Goal: Transaction & Acquisition: Purchase product/service

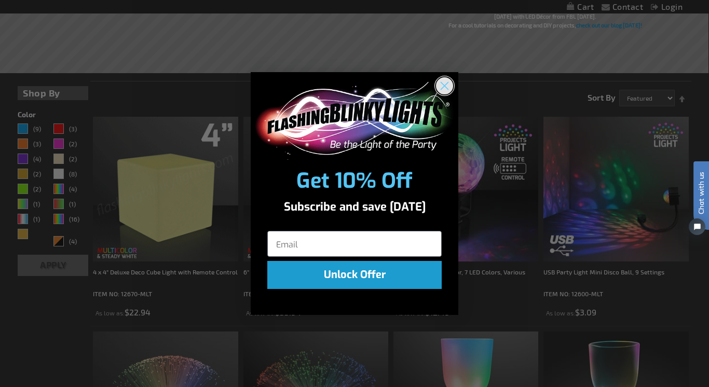
click at [442, 86] on circle "Close dialog" at bounding box center [444, 85] width 17 height 17
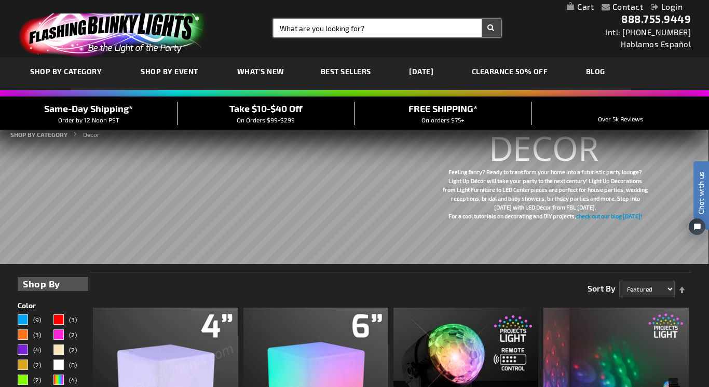
click at [356, 30] on input "Search" at bounding box center [386, 28] width 227 height 18
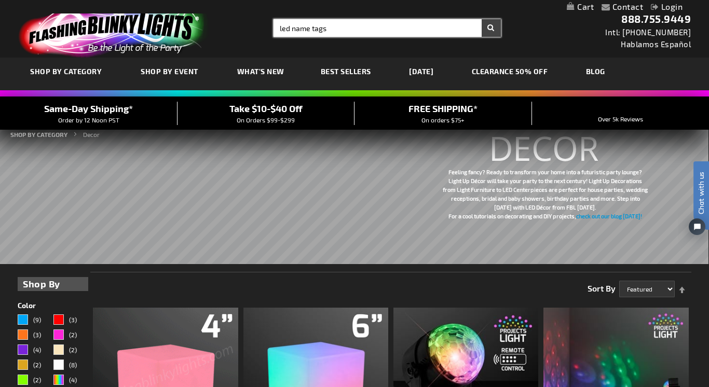
type input "led name tags"
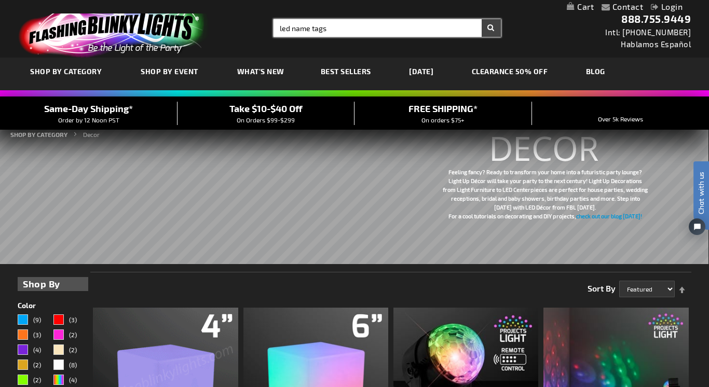
click at [481, 19] on button "Search" at bounding box center [490, 28] width 19 height 18
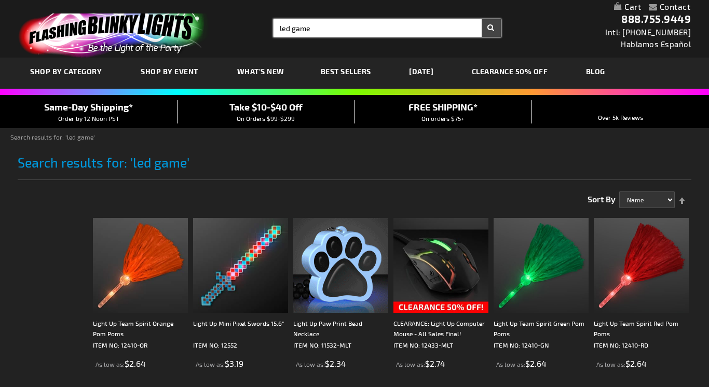
click at [267, 27] on div "Search Search led game × Search" at bounding box center [383, 28] width 234 height 18
type input "name tags"
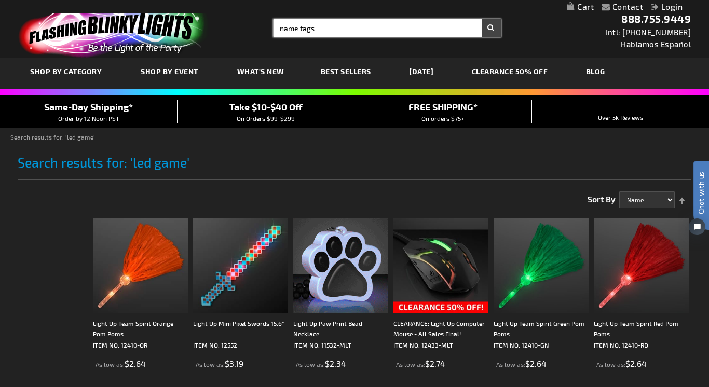
click at [481, 19] on button "Search" at bounding box center [490, 28] width 19 height 18
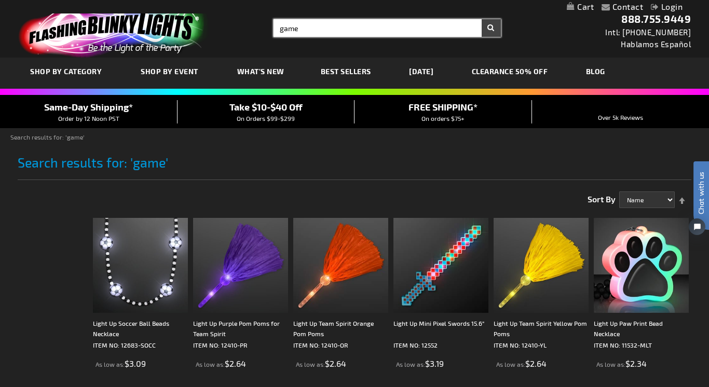
drag, startPoint x: 302, startPoint y: 29, endPoint x: 276, endPoint y: 24, distance: 26.4
click at [276, 24] on input "game" at bounding box center [386, 28] width 227 height 18
type input "badge"
click at [481, 19] on button "Search" at bounding box center [490, 28] width 19 height 18
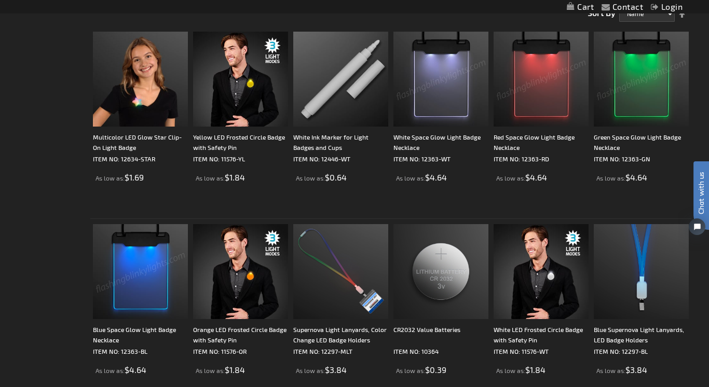
scroll to position [186, 0]
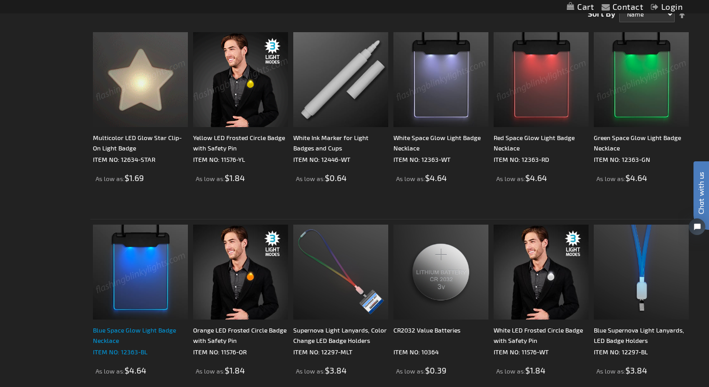
click at [118, 338] on div "Blue Space Glow Light Badge Necklace" at bounding box center [140, 335] width 95 height 21
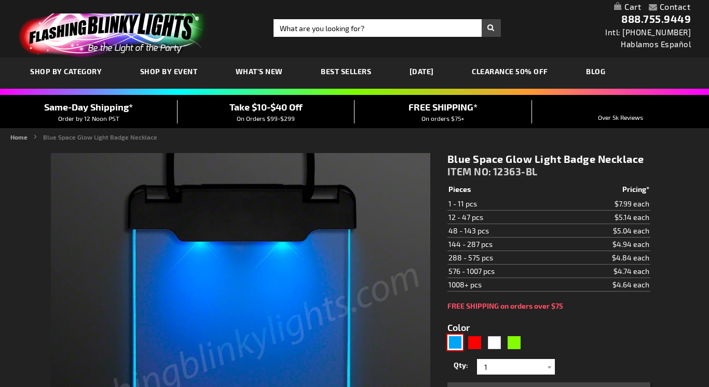
click at [453, 335] on div "Blue" at bounding box center [455, 343] width 16 height 16
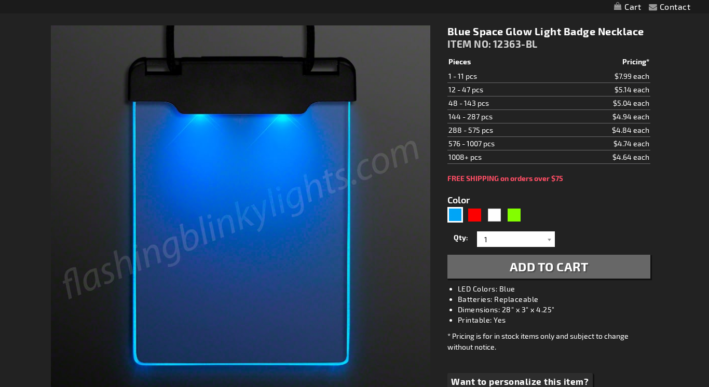
click at [522, 270] on span "Add to Cart" at bounding box center [548, 266] width 79 height 15
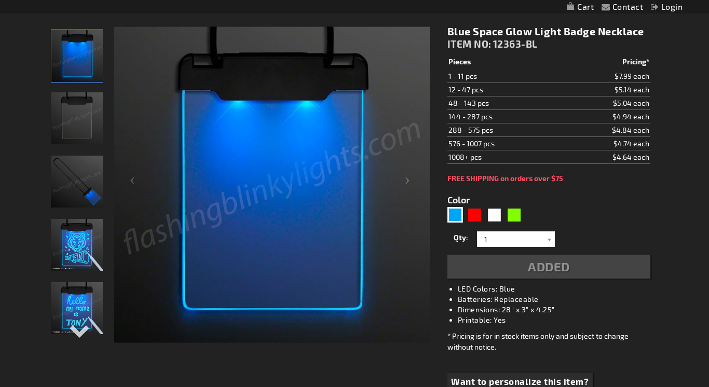
scroll to position [0, 0]
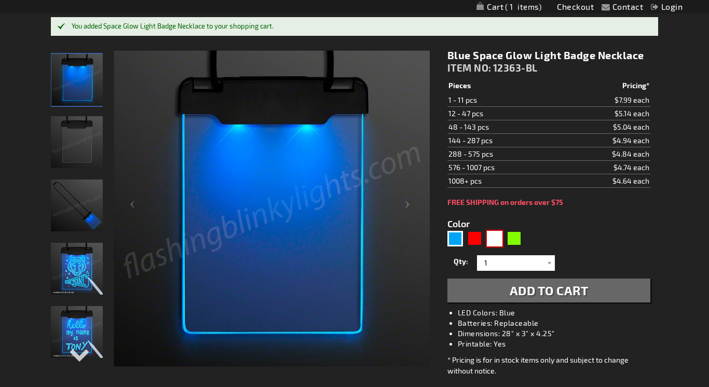
click at [494, 237] on div "White" at bounding box center [495, 239] width 16 height 16
type input "5646"
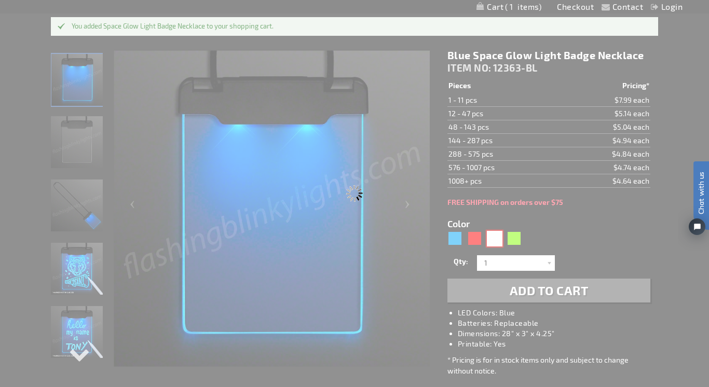
type input "12363-WT"
type input "Customize - White Space Glow Light Badge Necklace - ITEM NO: 12363-WT"
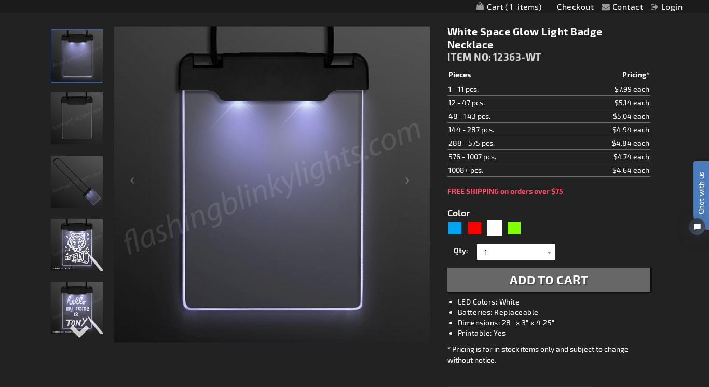
click at [527, 282] on span "Add to Cart" at bounding box center [548, 279] width 79 height 15
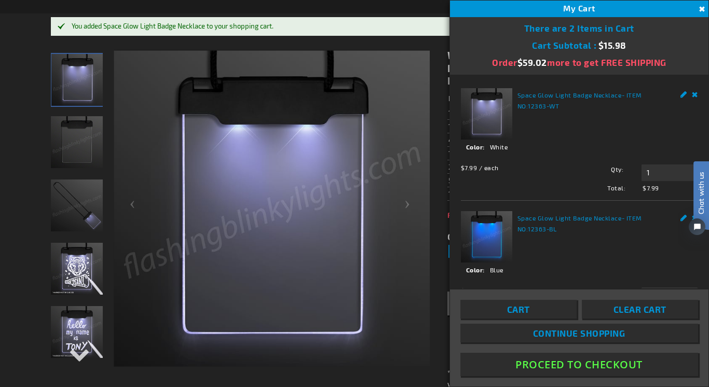
click at [572, 335] on span "Continue Shopping" at bounding box center [579, 333] width 92 height 10
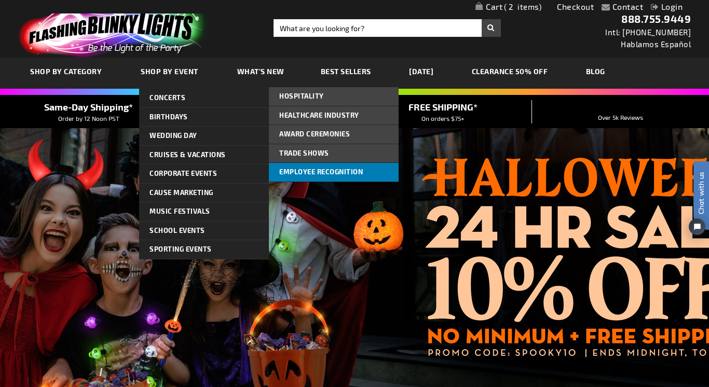
click at [285, 168] on span "Employee Recognition" at bounding box center [321, 172] width 84 height 8
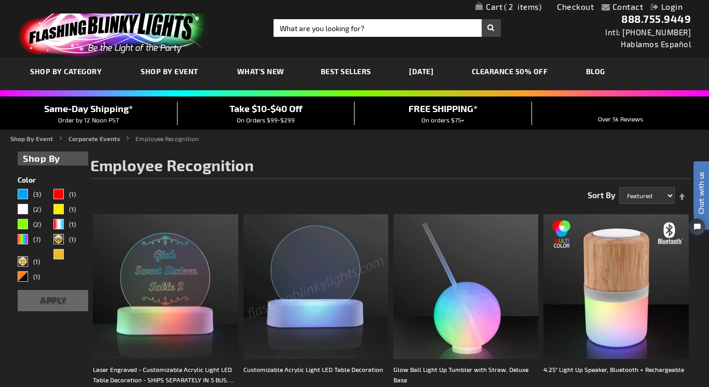
click at [346, 72] on span "Best Sellers" at bounding box center [346, 71] width 50 height 9
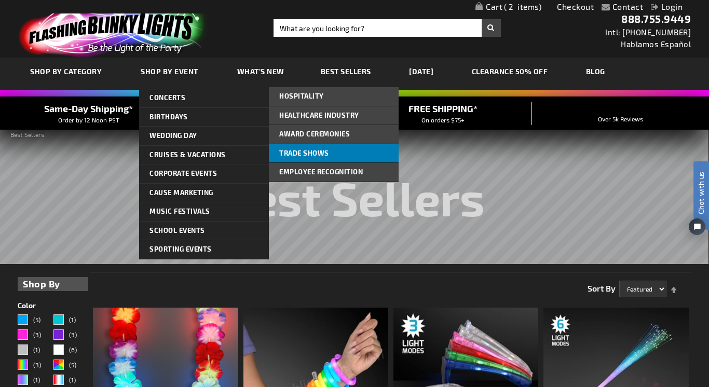
click at [310, 150] on span "Trade Shows" at bounding box center [304, 153] width 50 height 8
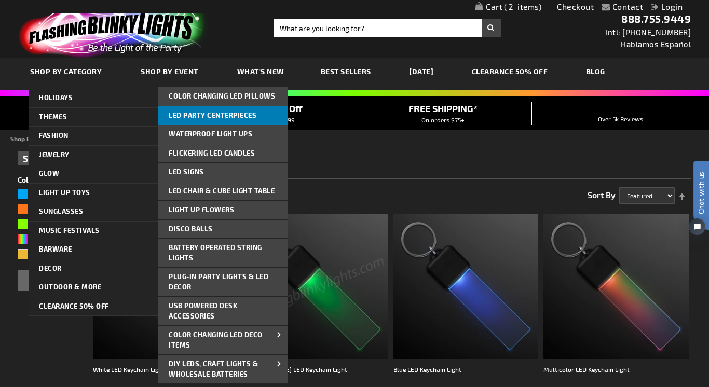
click at [208, 115] on span "LED Party Centerpieces" at bounding box center [213, 115] width 88 height 8
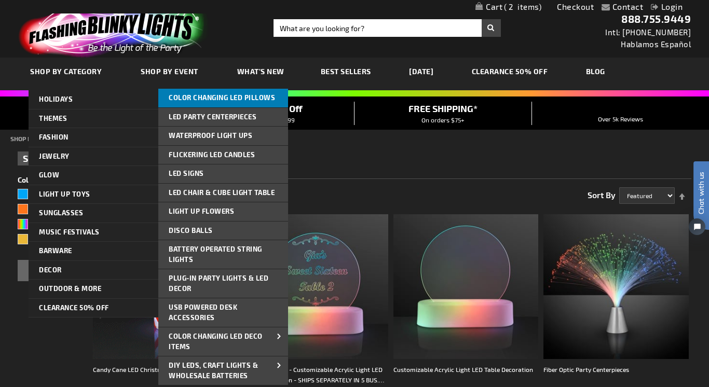
click at [209, 105] on link "Color Changing LED Pillows" at bounding box center [223, 98] width 130 height 19
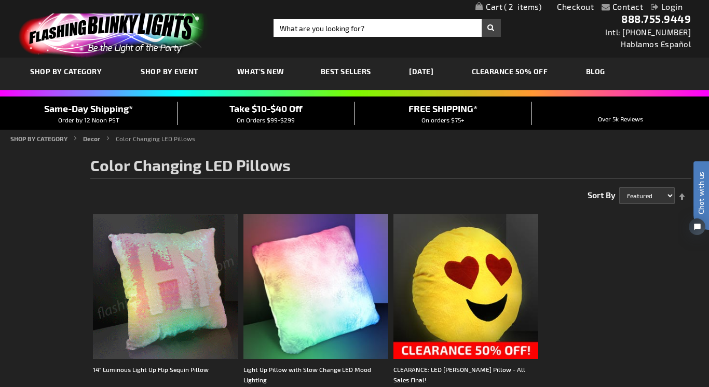
click at [517, 71] on link "CLEARANCE 50% OFF" at bounding box center [510, 71] width 92 height 35
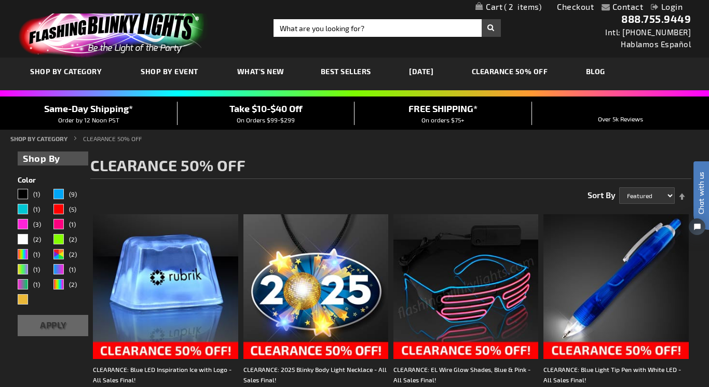
click at [576, 5] on link "Checkout" at bounding box center [575, 7] width 37 height 10
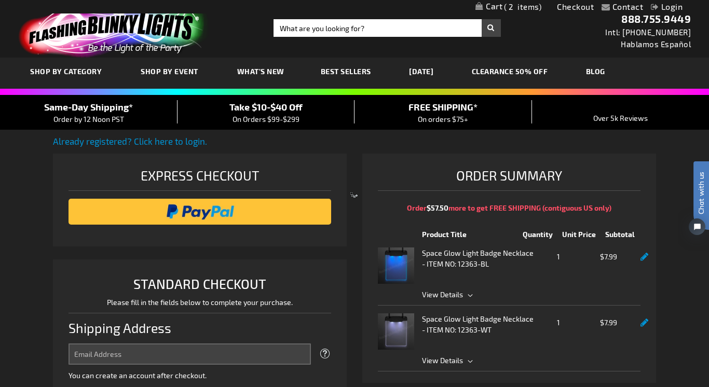
select select "US"
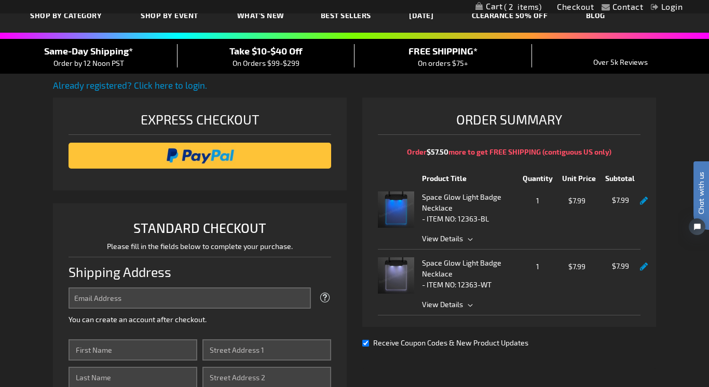
scroll to position [57, 0]
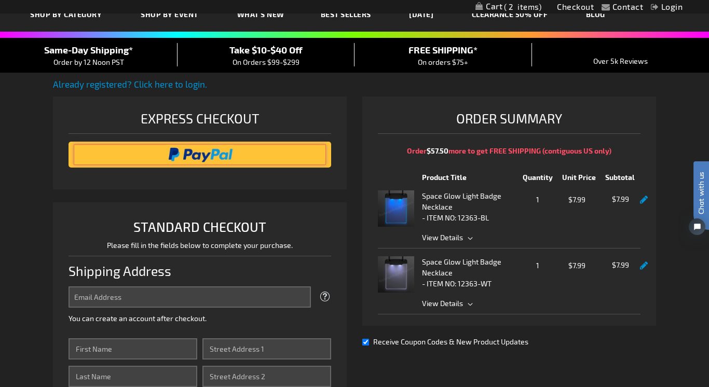
click at [218, 154] on input "image" at bounding box center [200, 154] width 252 height 21
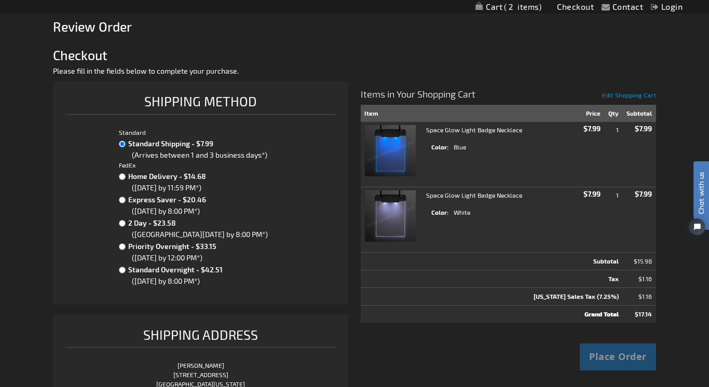
scroll to position [106, 0]
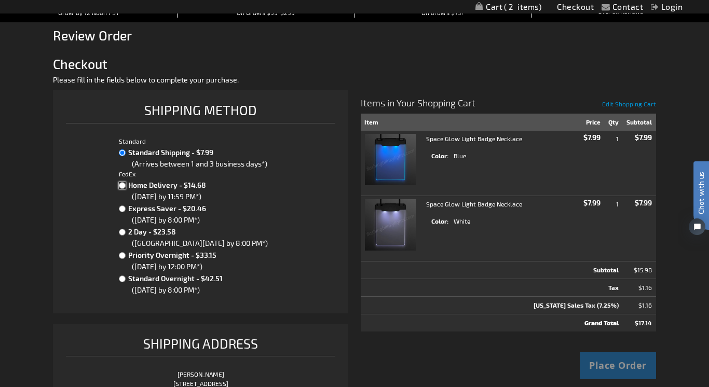
click at [123, 187] on input "Home Delivery - $14.68" at bounding box center [122, 185] width 7 height 7
radio input "true"
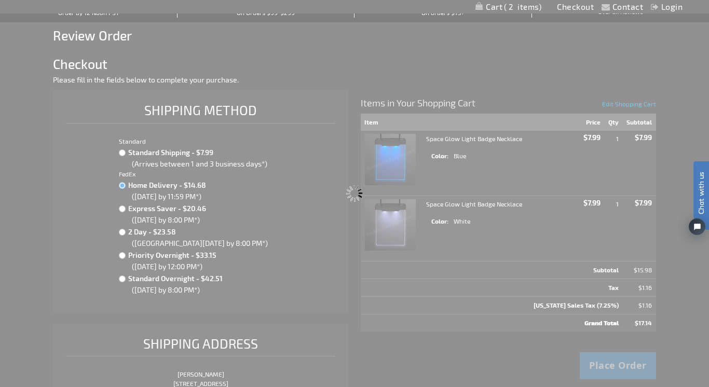
click at [122, 153] on span "Submitting order information..." at bounding box center [354, 193] width 709 height 387
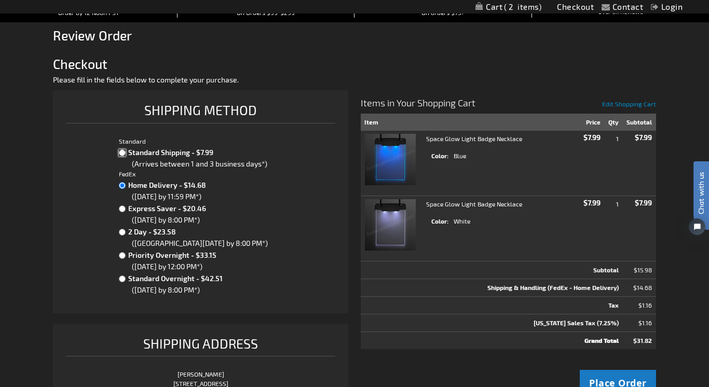
click at [122, 153] on input "Standard Shipping - $7.99" at bounding box center [122, 152] width 7 height 7
radio input "true"
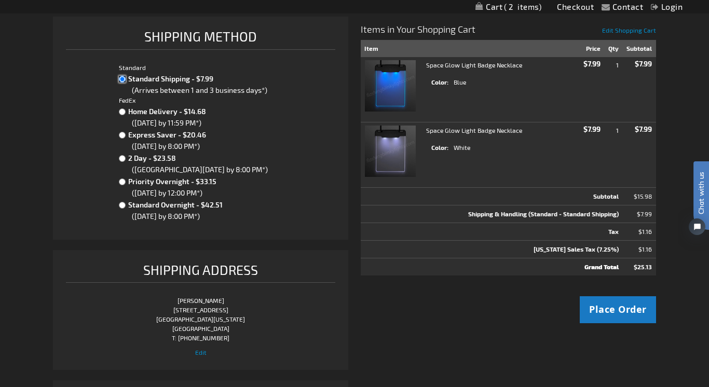
scroll to position [180, 0]
click at [620, 306] on span "Place Order" at bounding box center [618, 308] width 58 height 13
